Goal: Task Accomplishment & Management: Complete application form

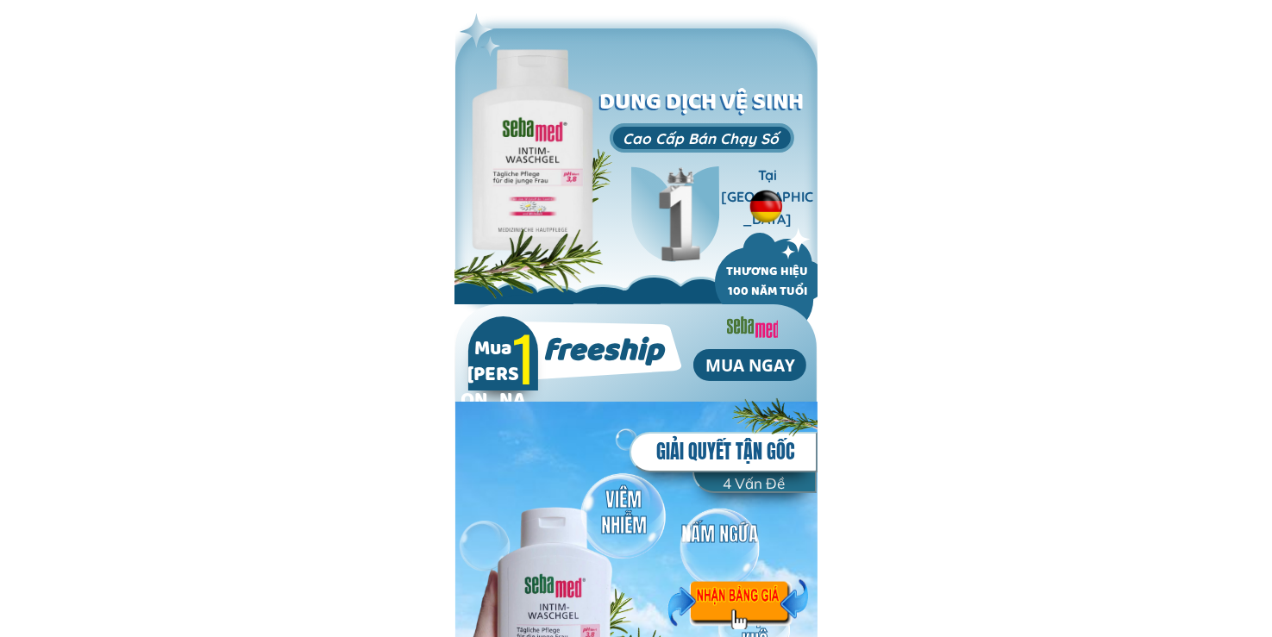
click at [759, 591] on div at bounding box center [737, 604] width 140 height 51
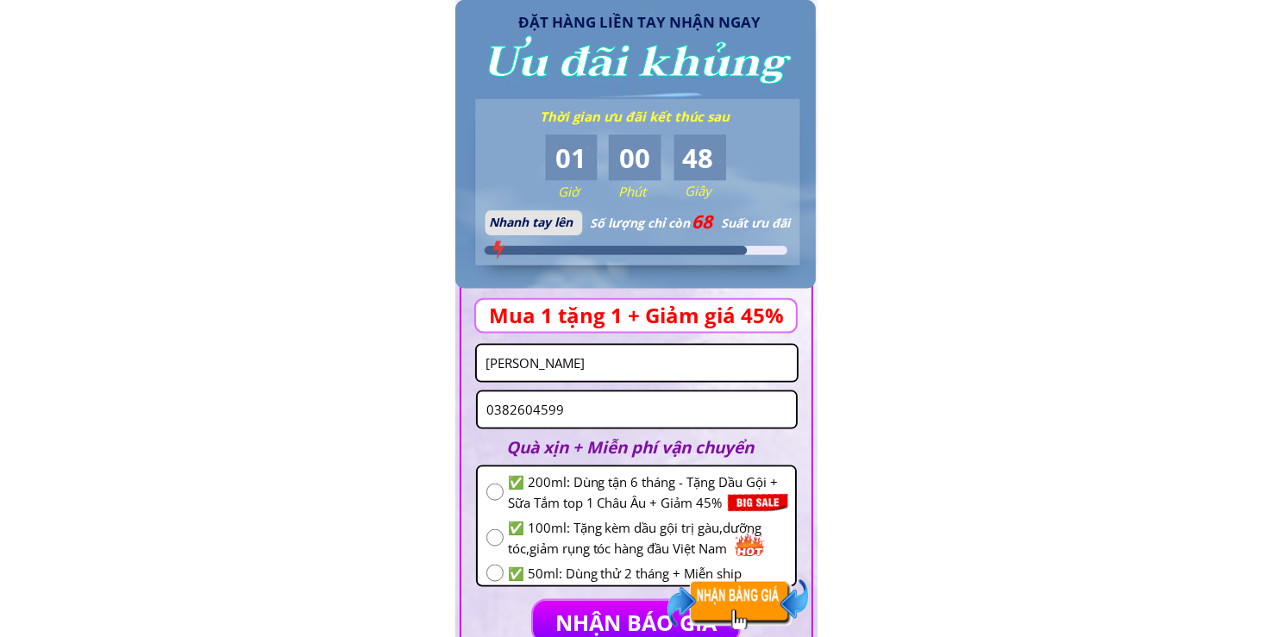
click at [631, 372] on input "[PERSON_NAME]" at bounding box center [636, 363] width 311 height 35
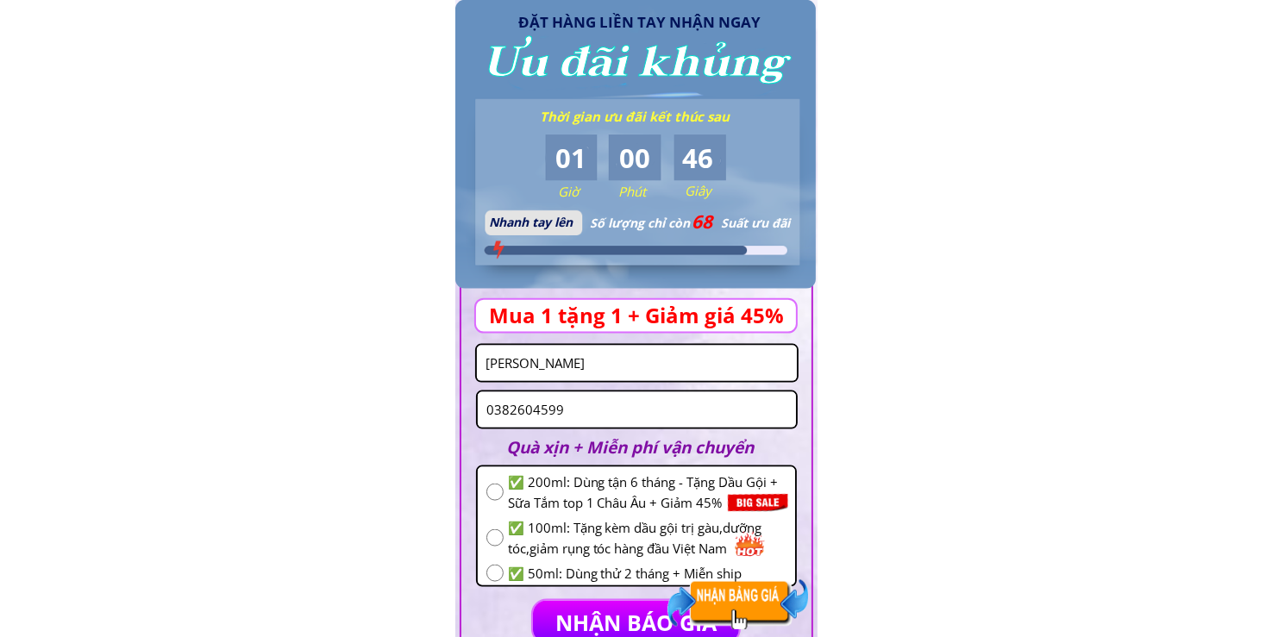
paste input "[PERSON_NAME]"
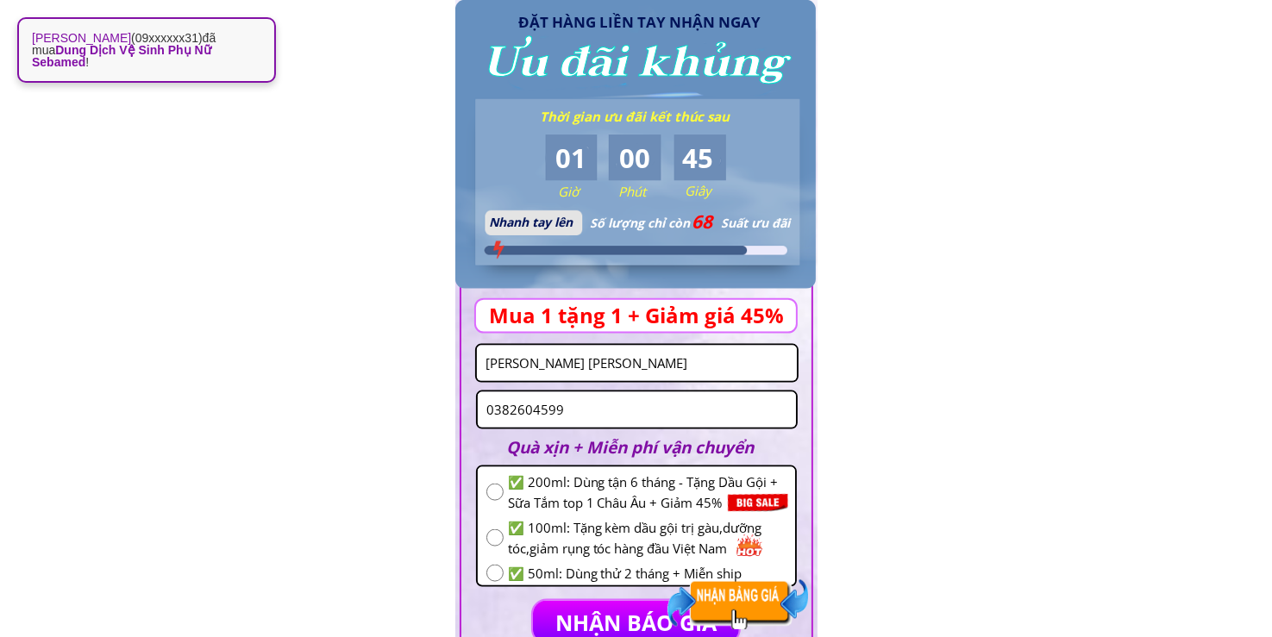
type input "[PERSON_NAME] [PERSON_NAME]"
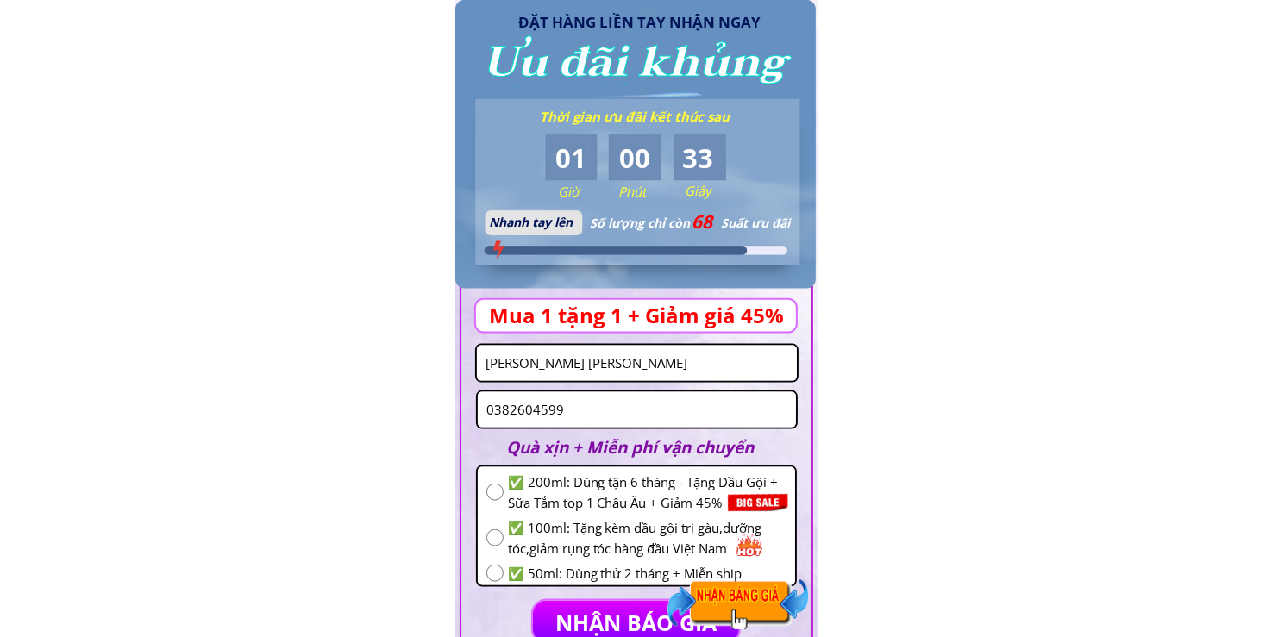
click at [654, 411] on input "0382604599" at bounding box center [637, 409] width 310 height 35
paste input "45204526"
type input "0345204526"
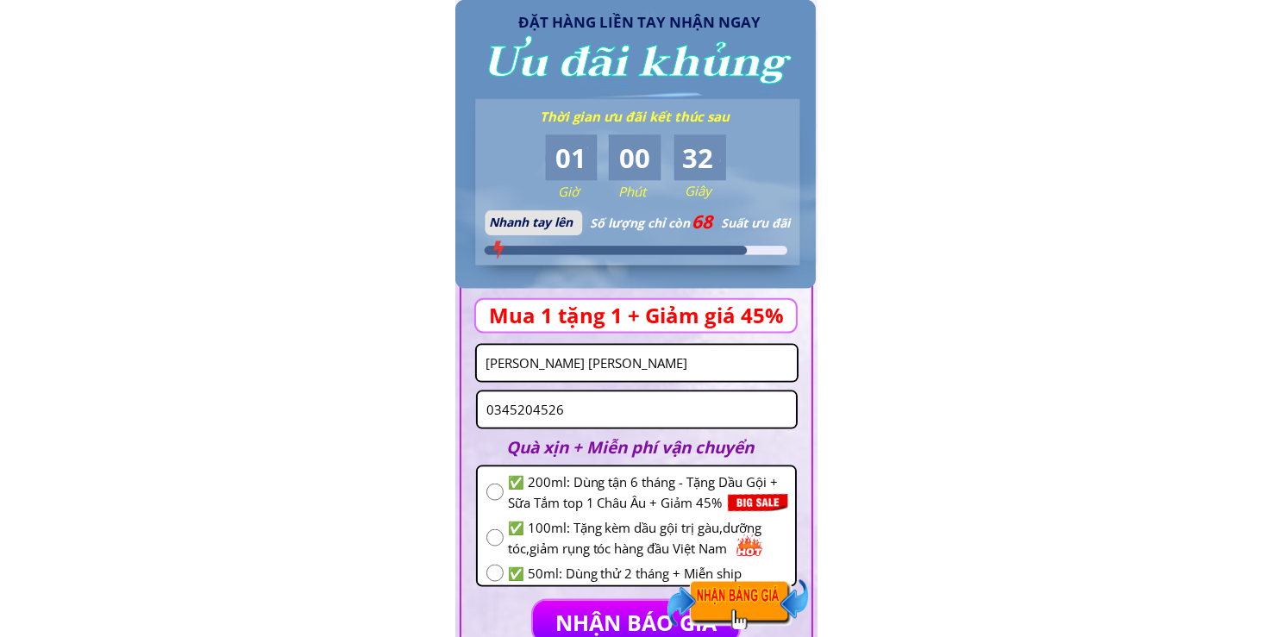
click at [488, 497] on input "radio" at bounding box center [494, 492] width 17 height 17
radio input "true"
click at [628, 604] on p "NHẬN BÁO GIÁ" at bounding box center [635, 622] width 209 height 42
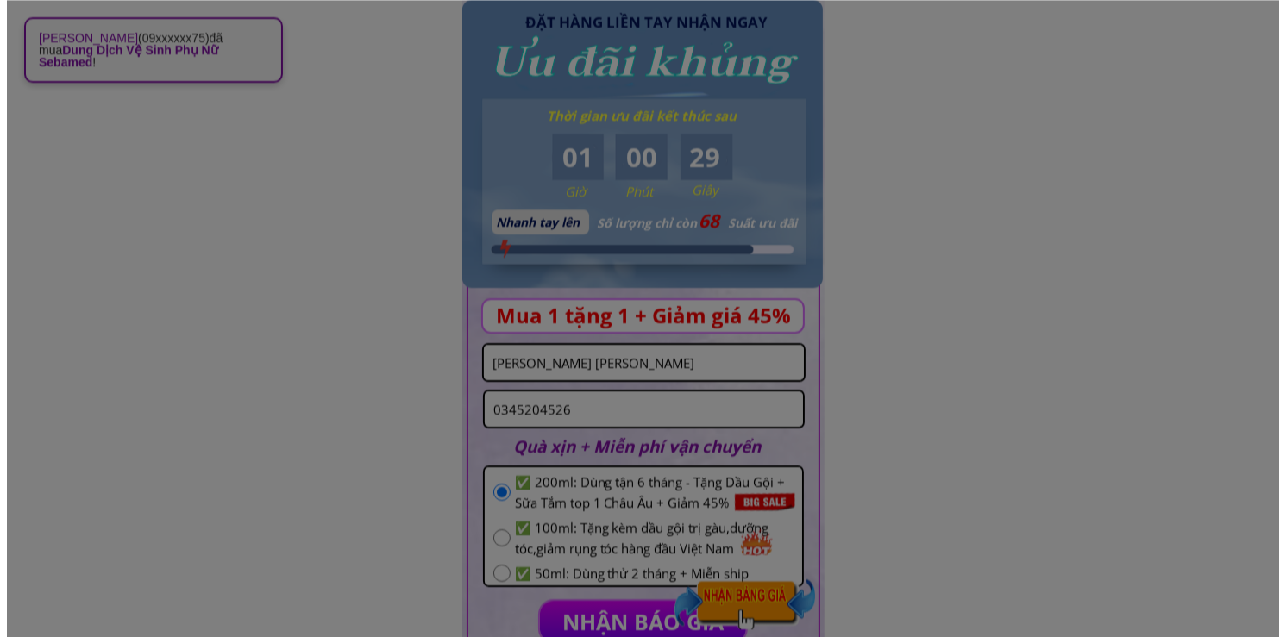
scroll to position [0, 0]
